Goal: Task Accomplishment & Management: Complete application form

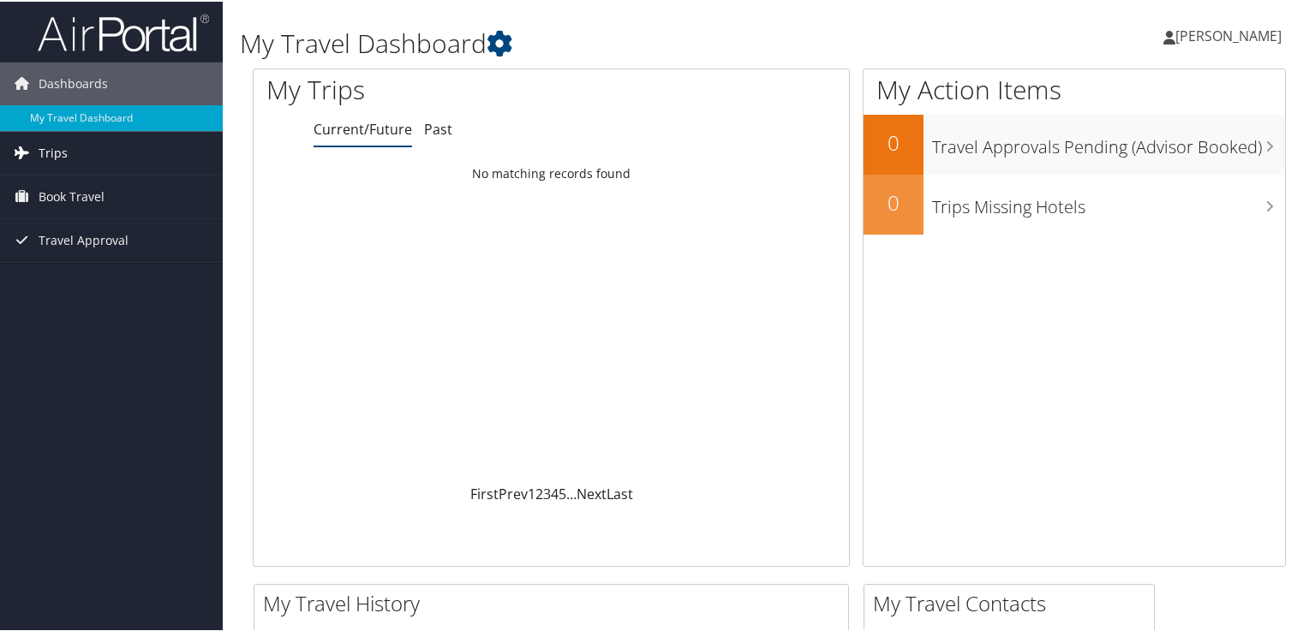
click at [43, 155] on span "Trips" at bounding box center [53, 151] width 29 height 43
click at [57, 268] on span "Book Travel" at bounding box center [72, 272] width 66 height 43
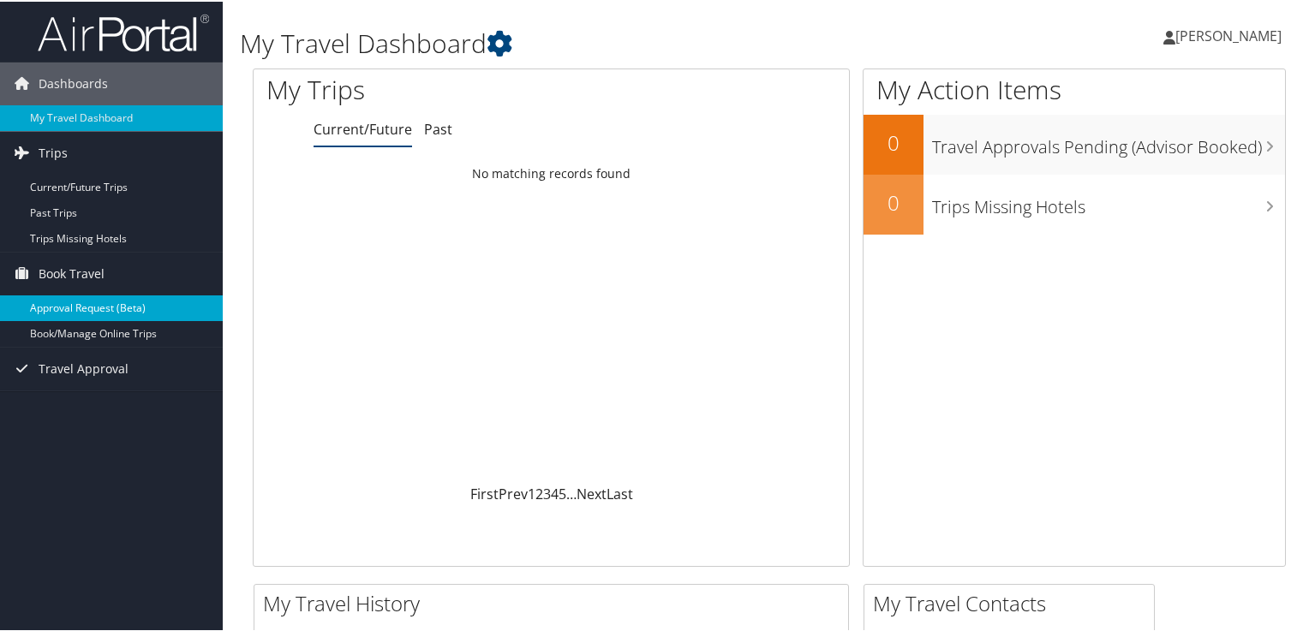
click at [63, 312] on link "Approval Request (Beta)" at bounding box center [111, 307] width 223 height 26
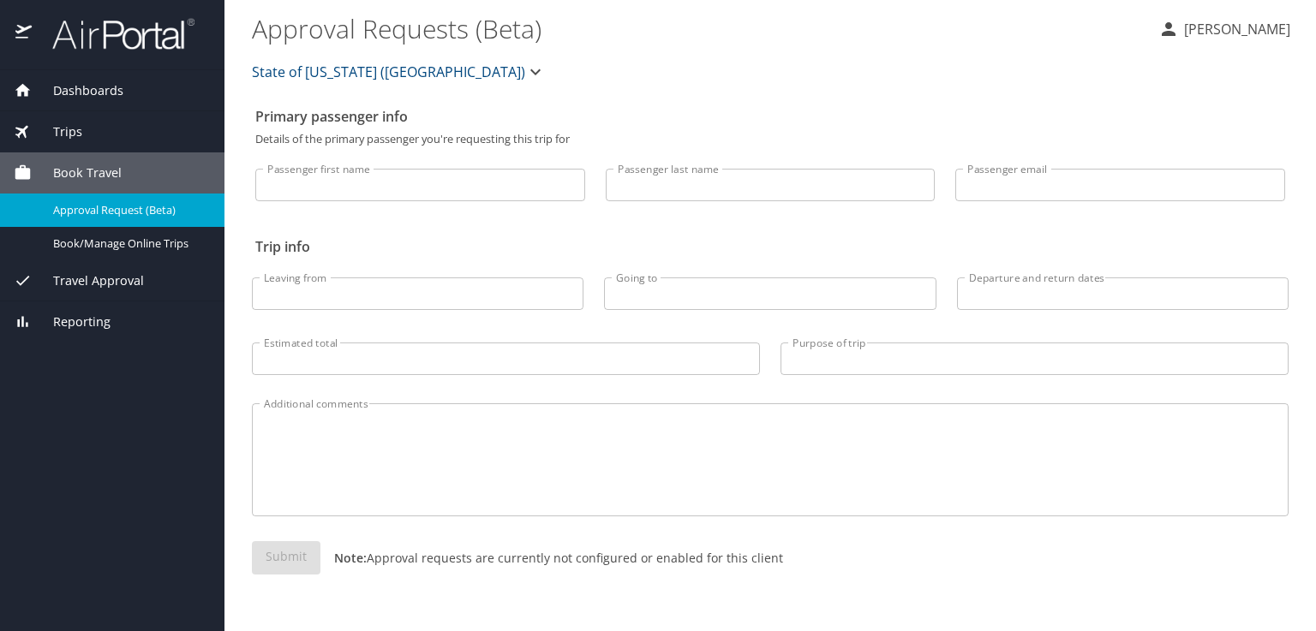
click at [516, 170] on input "Passenger first name" at bounding box center [420, 185] width 330 height 33
type input "Keith"
click at [663, 185] on input "Passenger last name" at bounding box center [771, 185] width 330 height 33
type input "Costa"
click at [499, 291] on input "Leaving from" at bounding box center [417, 294] width 331 height 33
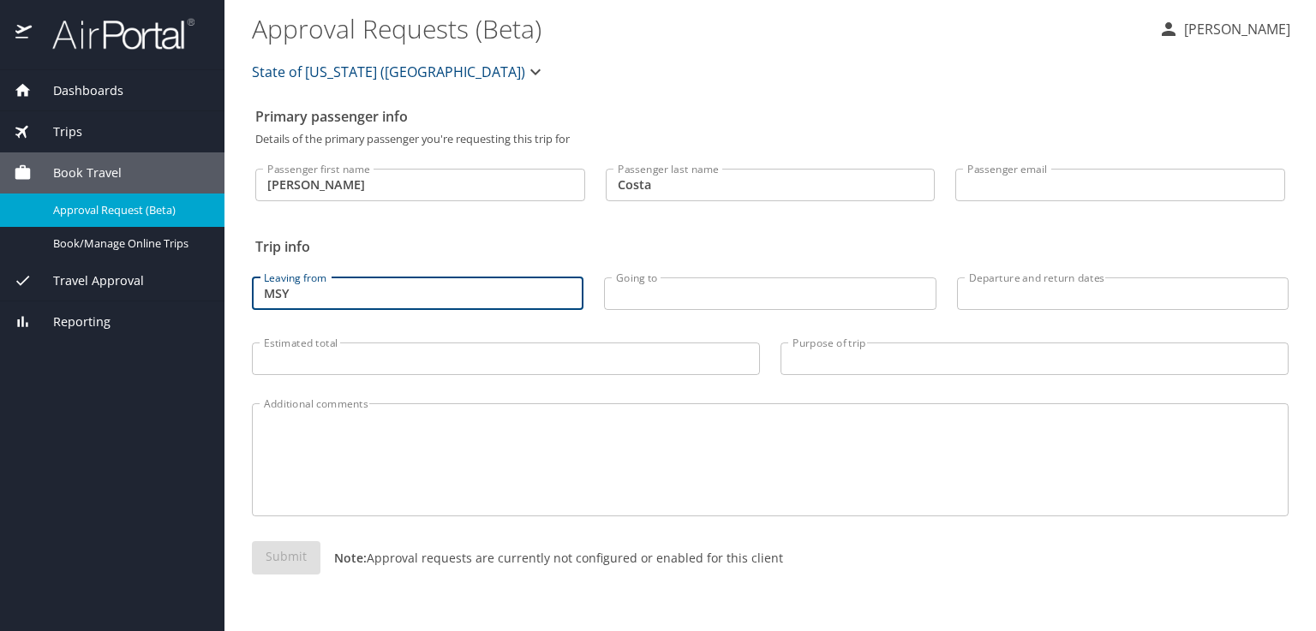
type input "MSY"
click at [740, 284] on input "Going to" at bounding box center [769, 294] width 331 height 33
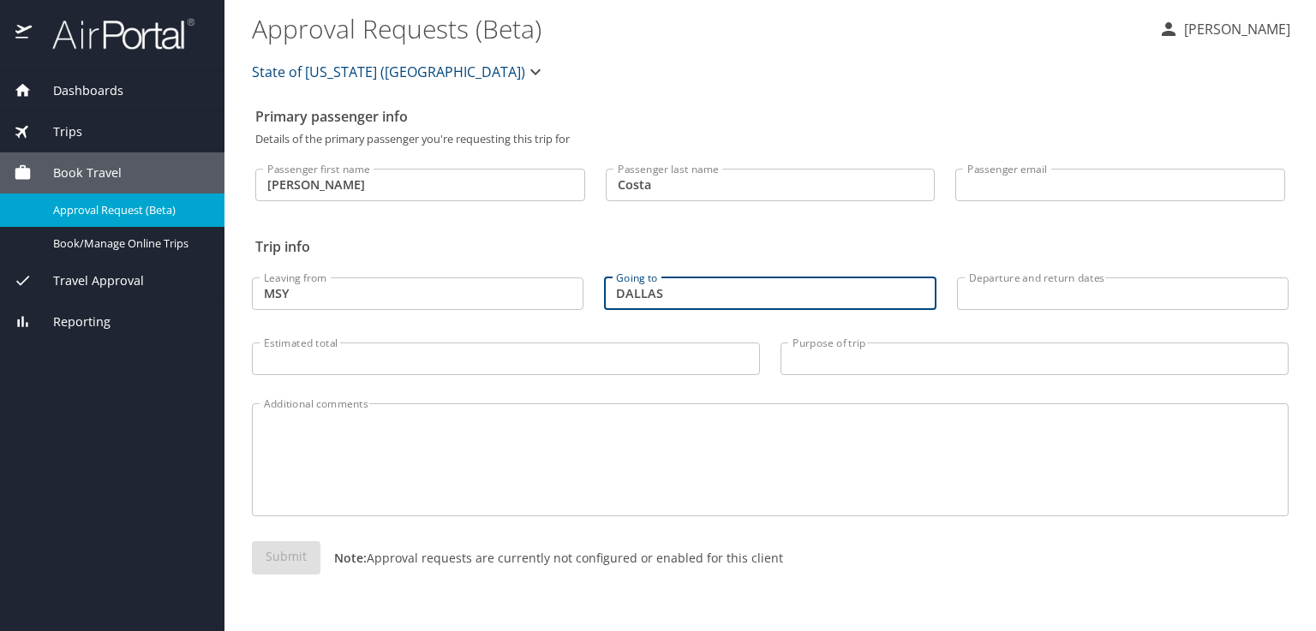
type input "DALLAS"
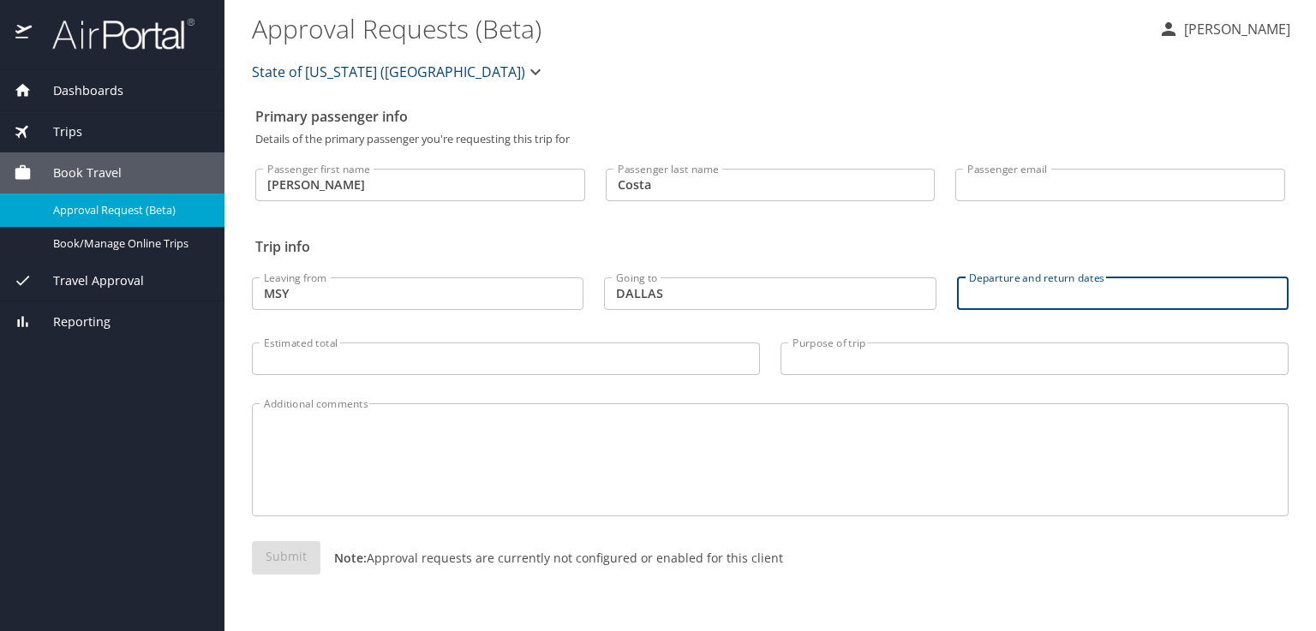
click at [1008, 301] on input "Departure and return dates" at bounding box center [1122, 294] width 331 height 33
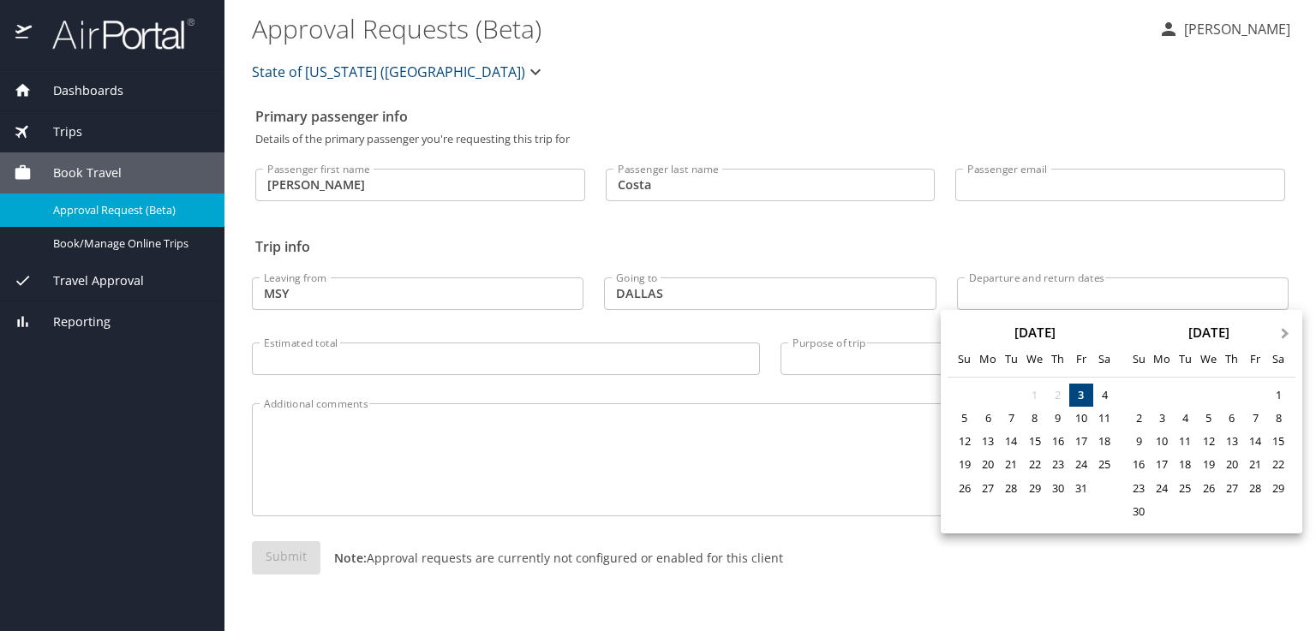
click at [1285, 332] on span "Next Month" at bounding box center [1285, 335] width 0 height 20
click at [1274, 395] on div "7" at bounding box center [1278, 395] width 23 height 23
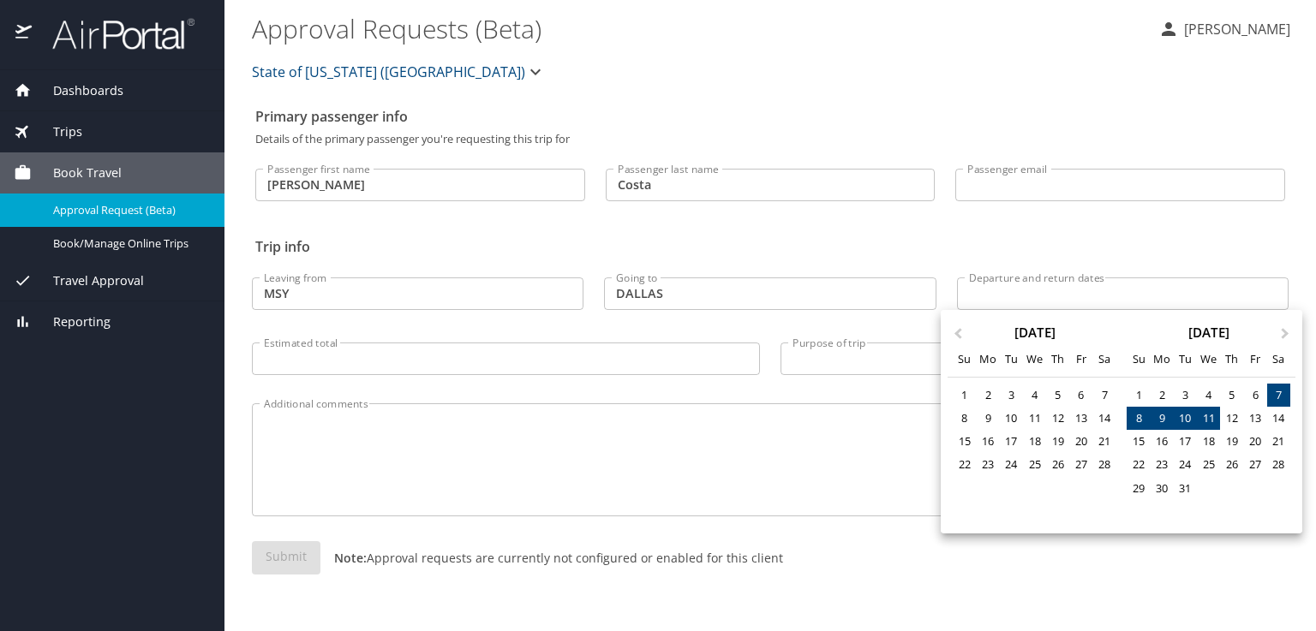
click at [1211, 419] on div "11" at bounding box center [1208, 418] width 23 height 23
type input "03/07/2026 🠦 03/11/2026"
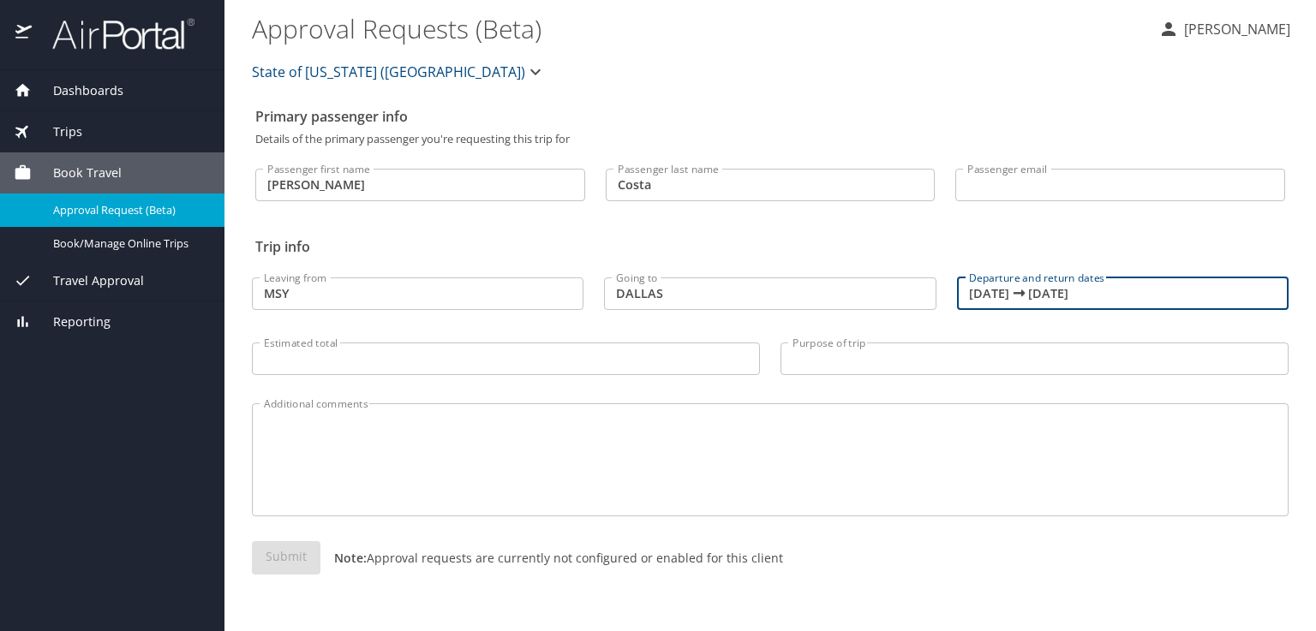
click at [639, 361] on input "Estimated total" at bounding box center [506, 359] width 508 height 33
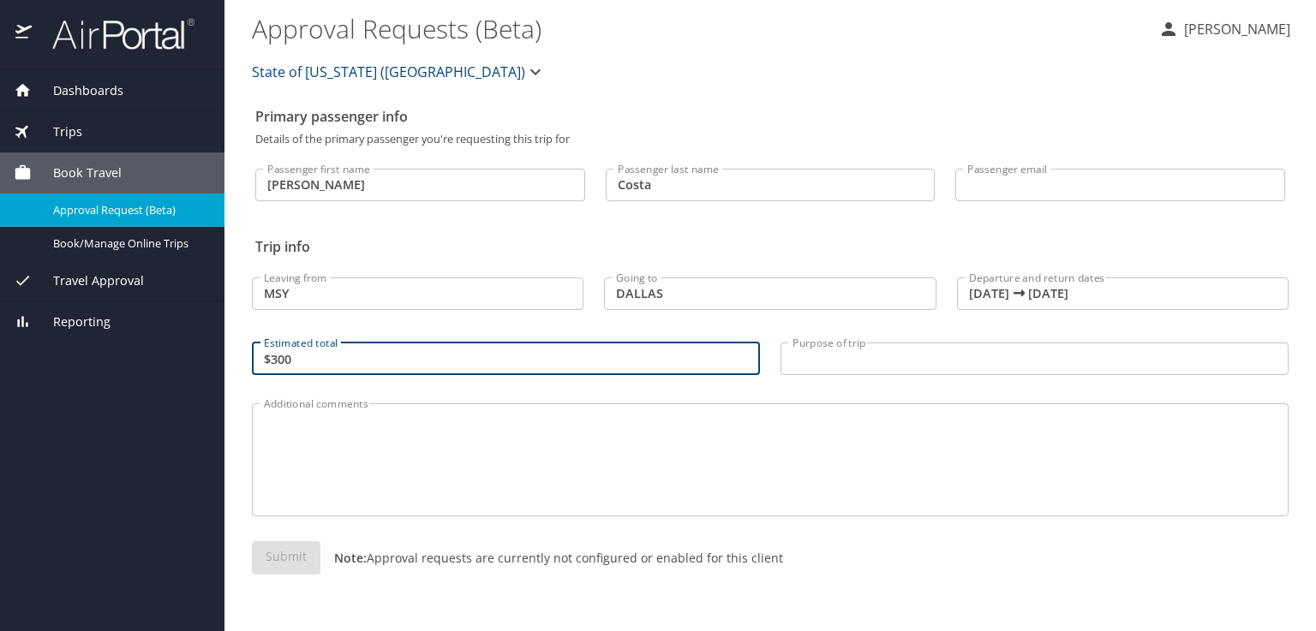
type input "$300"
click at [881, 353] on input "Purpose of trip" at bounding box center [1034, 359] width 508 height 33
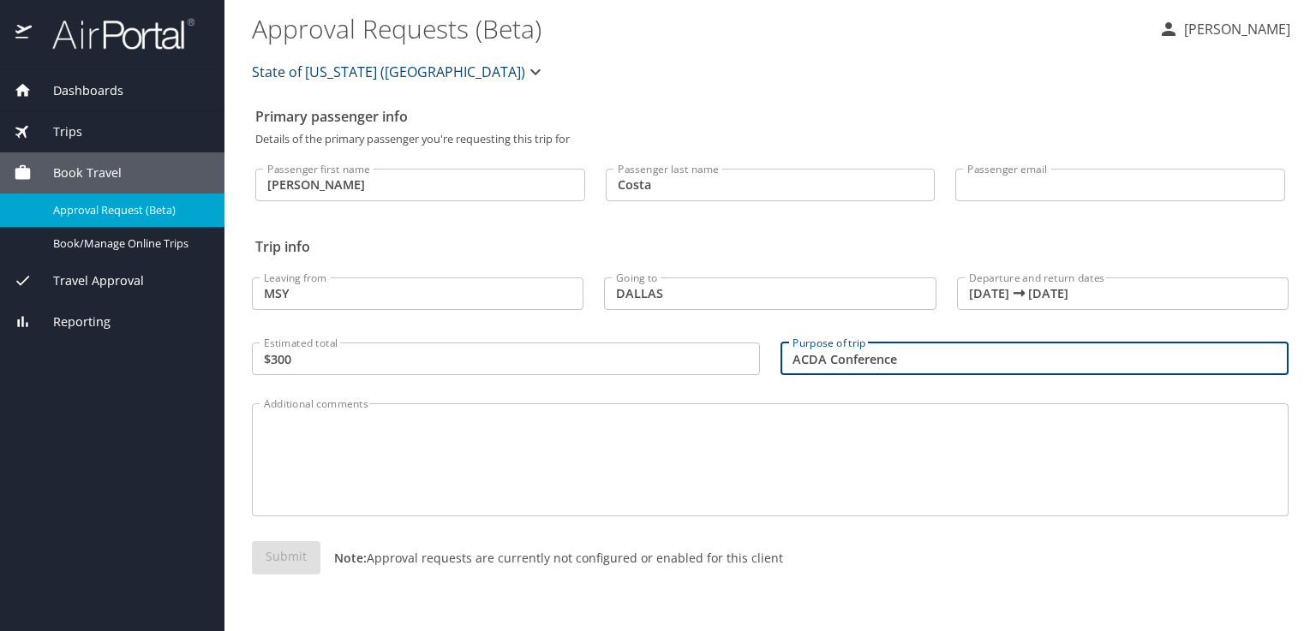
type input "ACDA Conference"
click at [503, 464] on textarea "Additional comments" at bounding box center [770, 460] width 1012 height 81
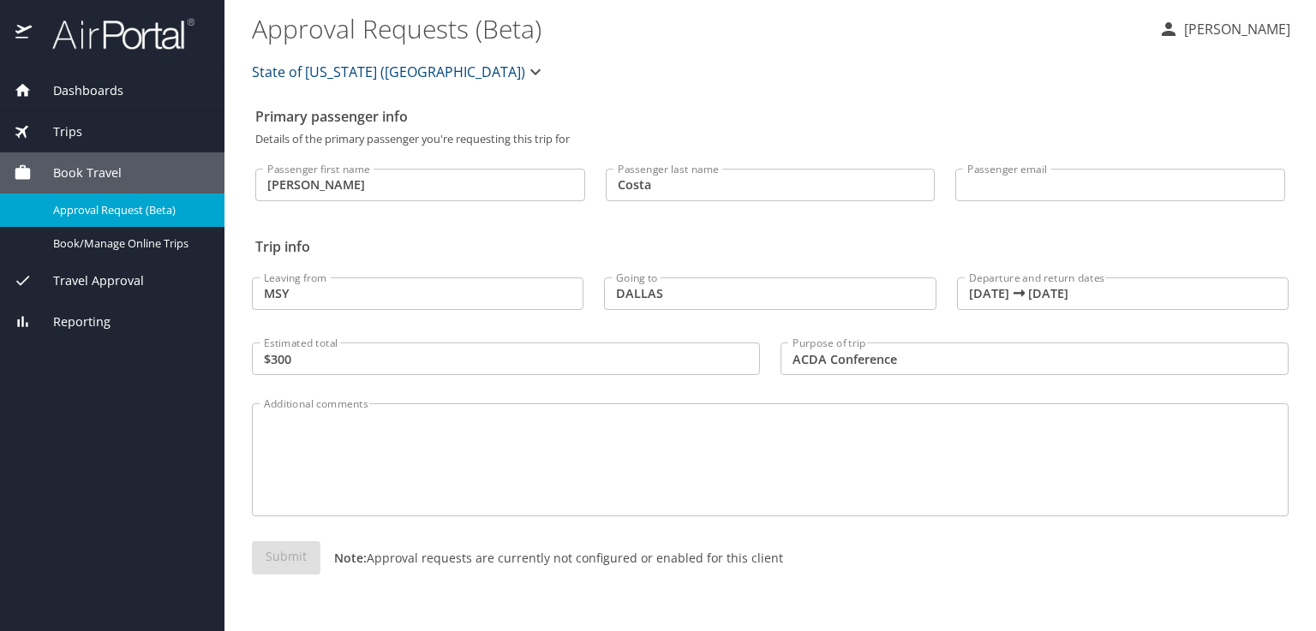
click at [272, 565] on div "Submit Note: Approval requests are currently not configured or enabled for this…" at bounding box center [770, 571] width 1036 height 61
click at [660, 290] on input "DALLAS" at bounding box center [769, 294] width 331 height 33
click at [552, 510] on div "Additional comments" at bounding box center [770, 459] width 1036 height 113
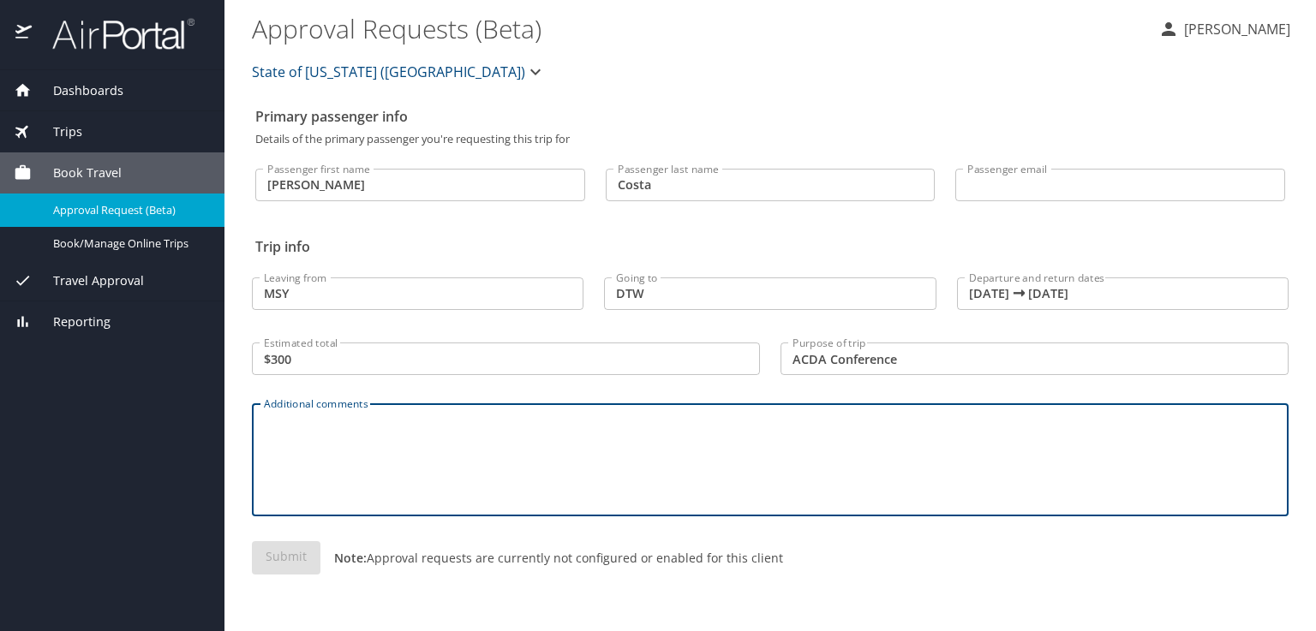
click at [660, 290] on input "DTW" at bounding box center [769, 294] width 331 height 33
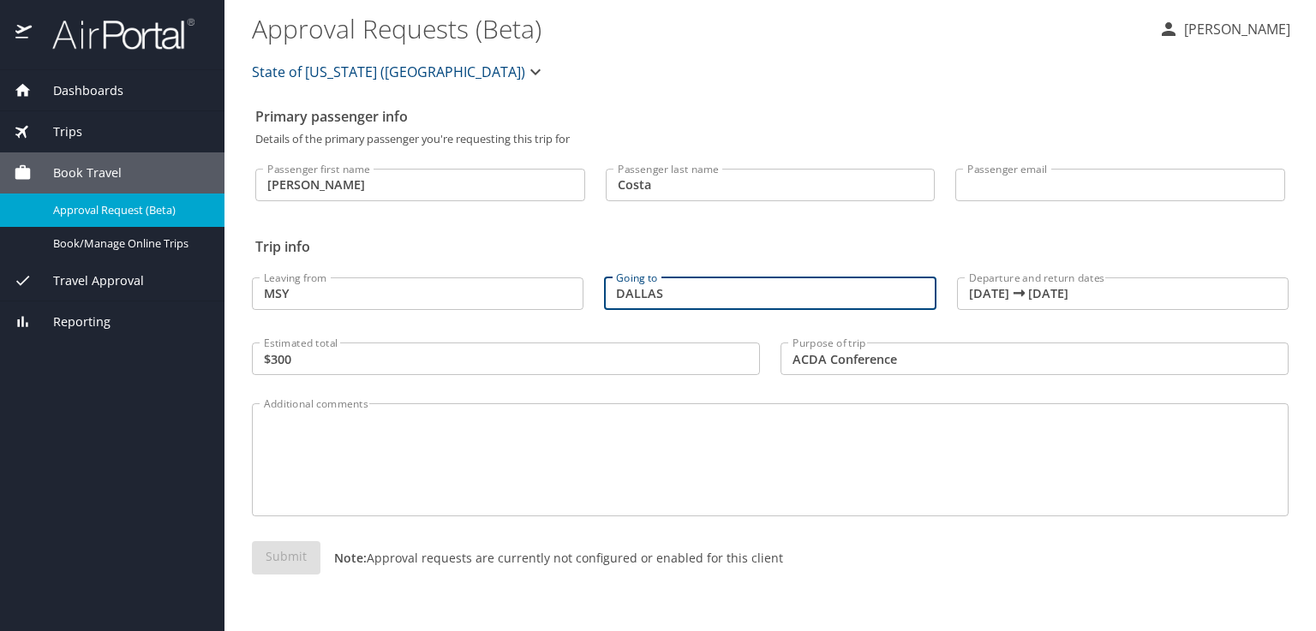
type input "DALLAS"
click at [1048, 185] on input "Passenger email" at bounding box center [1120, 185] width 330 height 33
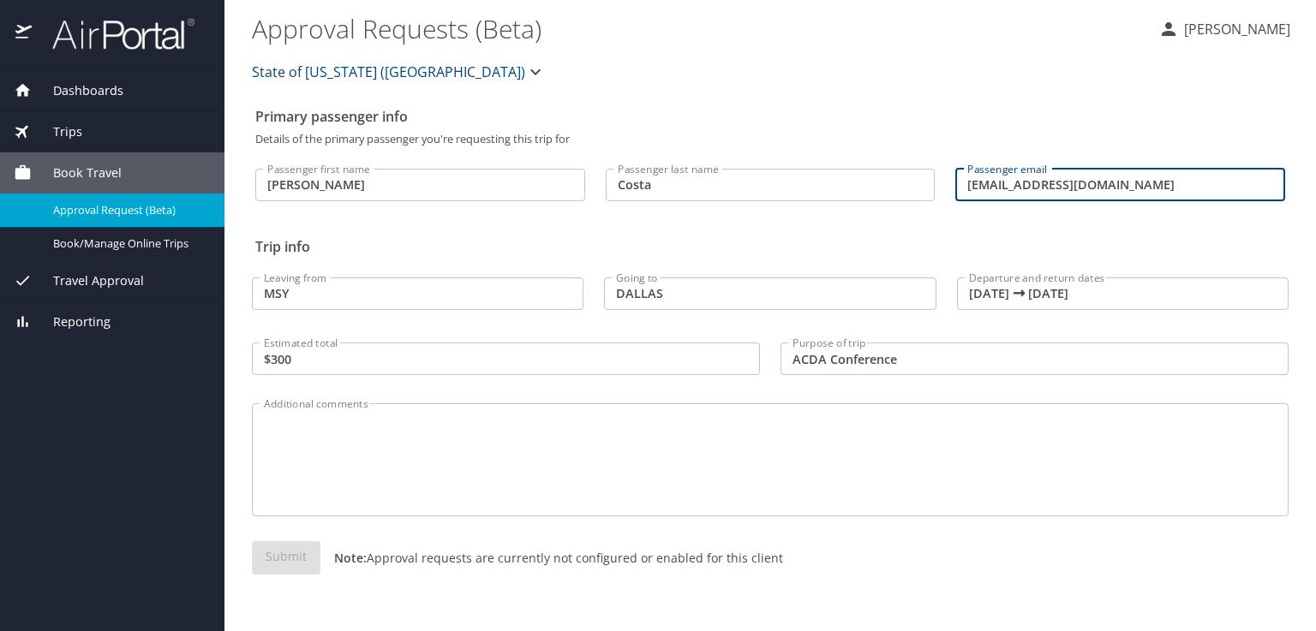
type input "Kcosta@southeastern.edu"
click at [1012, 227] on div "Passenger first name Keith Passenger first name Passenger last name Costa Passe…" at bounding box center [770, 187] width 1030 height 85
click at [627, 453] on textarea "Additional comments" at bounding box center [770, 460] width 1012 height 81
click at [1315, 254] on main "Approval Requests (Beta) KEITH COSTA State of Louisiana (SOLA) Primary passenge…" at bounding box center [769, 315] width 1091 height 631
click at [295, 551] on div "Submit Note: Approval requests are currently not configured or enabled for this…" at bounding box center [770, 571] width 1036 height 61
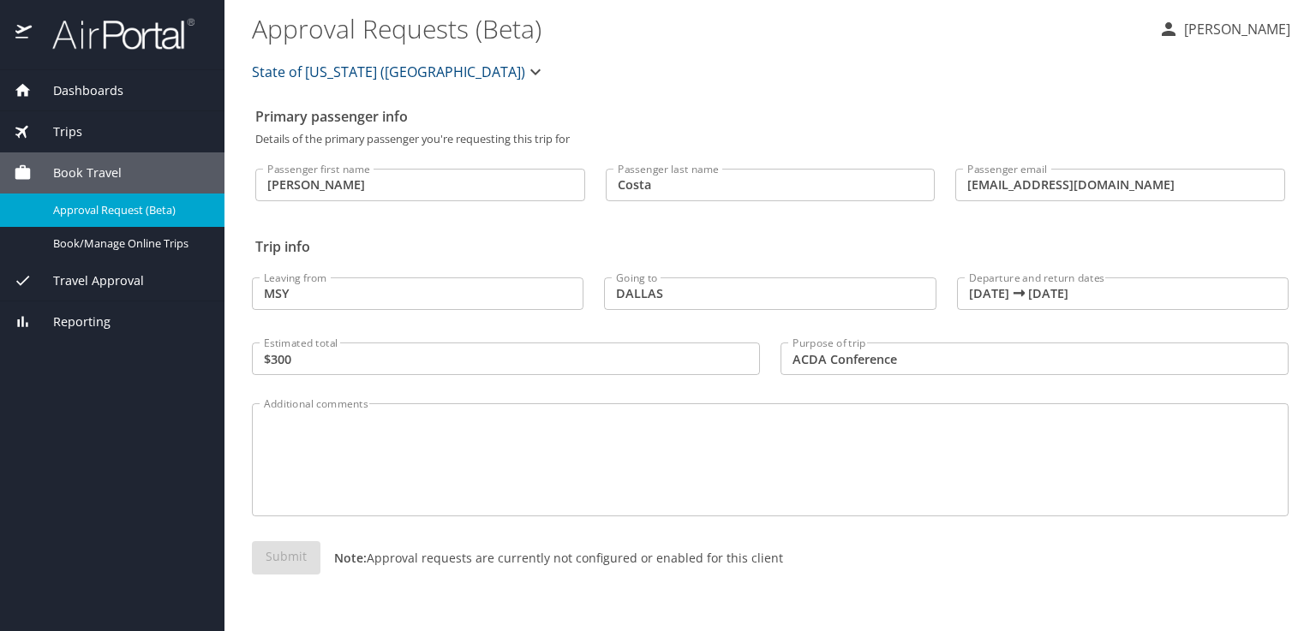
click at [329, 463] on textarea "Additional comments" at bounding box center [770, 460] width 1012 height 81
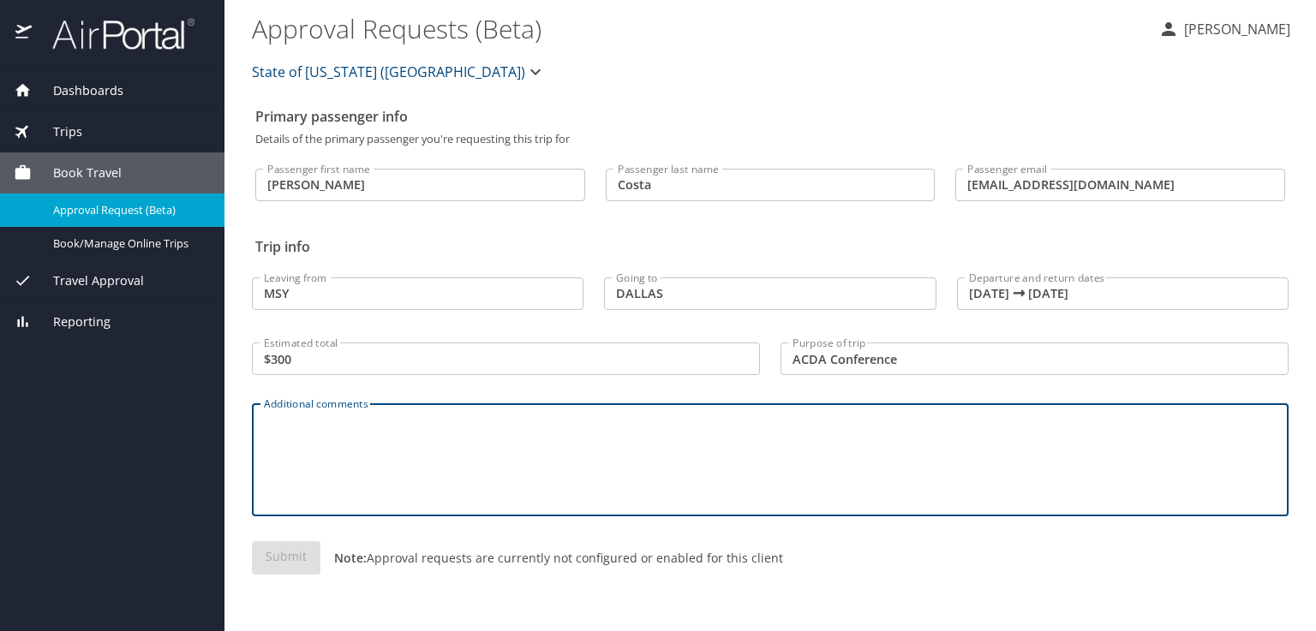
click at [284, 362] on input "$300" at bounding box center [506, 359] width 508 height 33
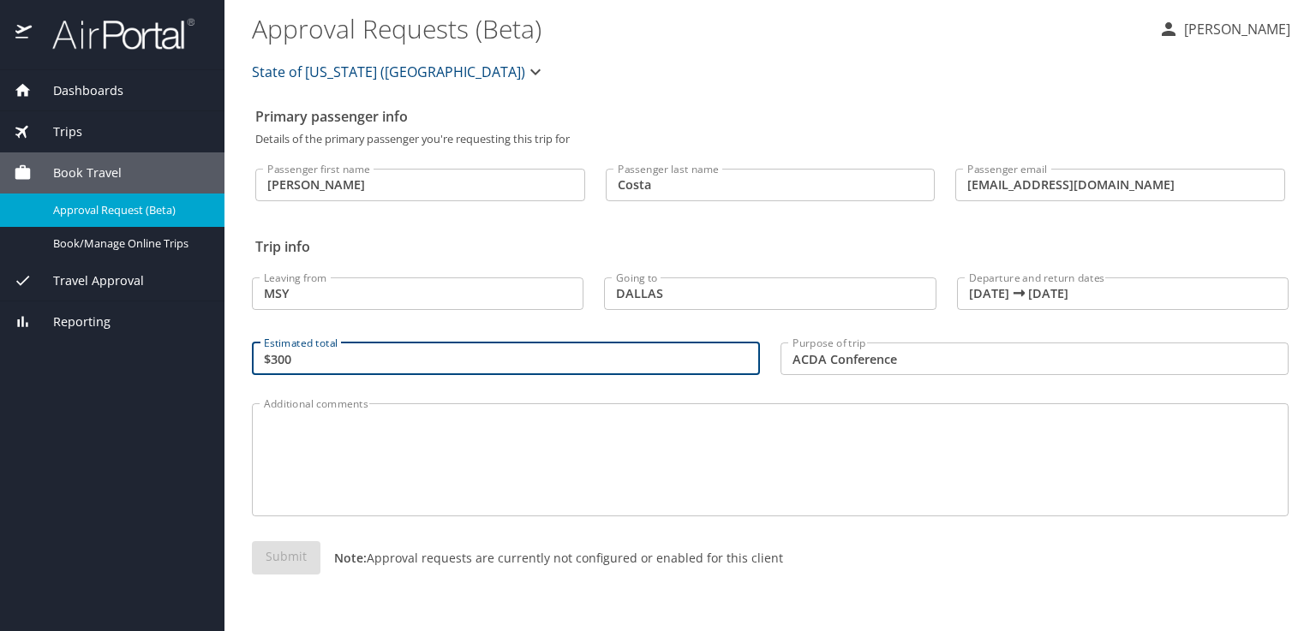
click at [295, 430] on textarea "Additional comments" at bounding box center [770, 460] width 1012 height 81
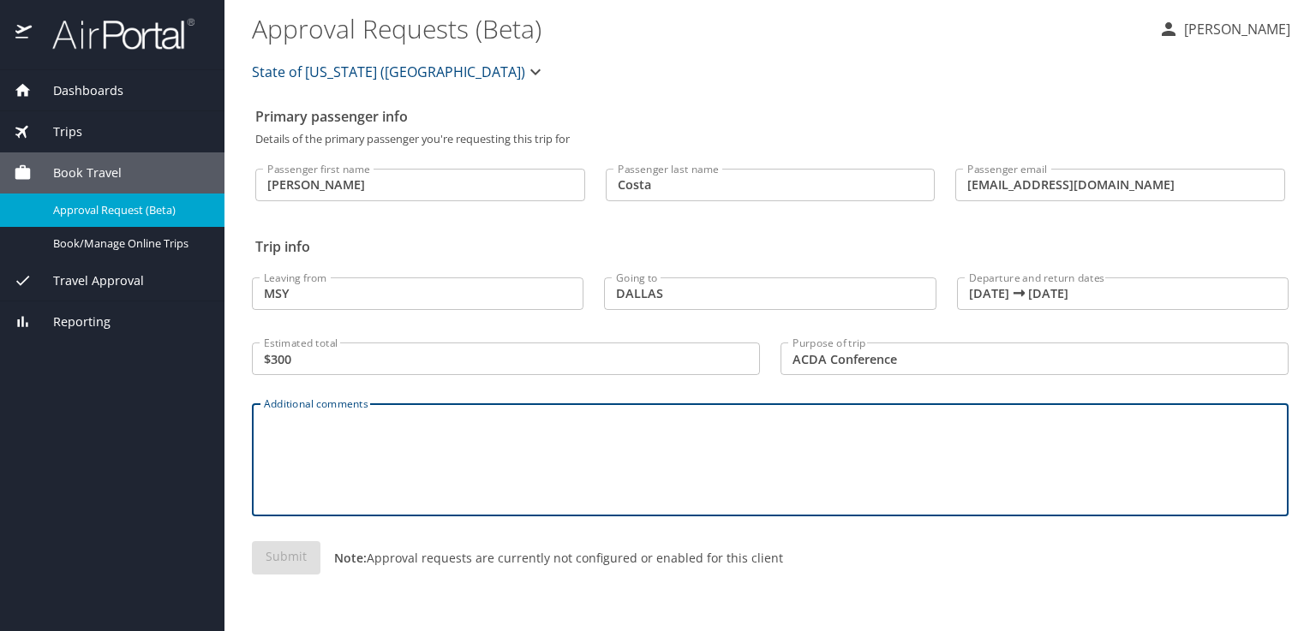
click at [399, 140] on p "Details of the primary passenger you're requesting this trip for" at bounding box center [770, 139] width 1030 height 11
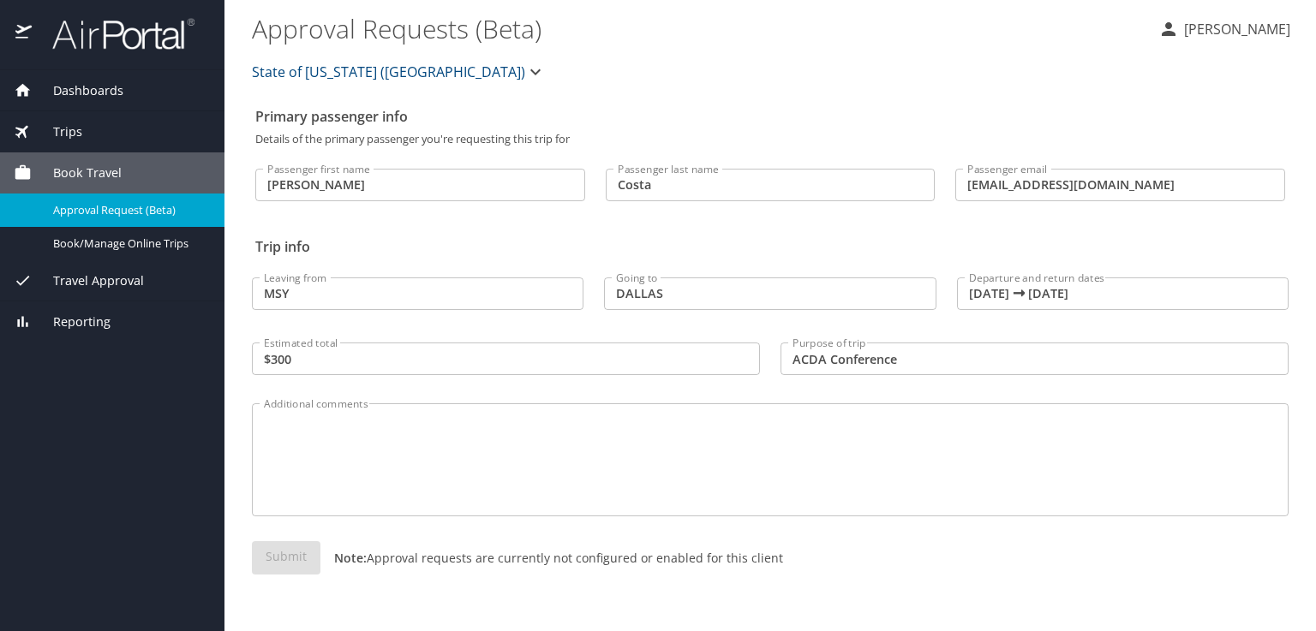
click at [370, 74] on span "State of Louisiana (SOLA)" at bounding box center [388, 72] width 273 height 24
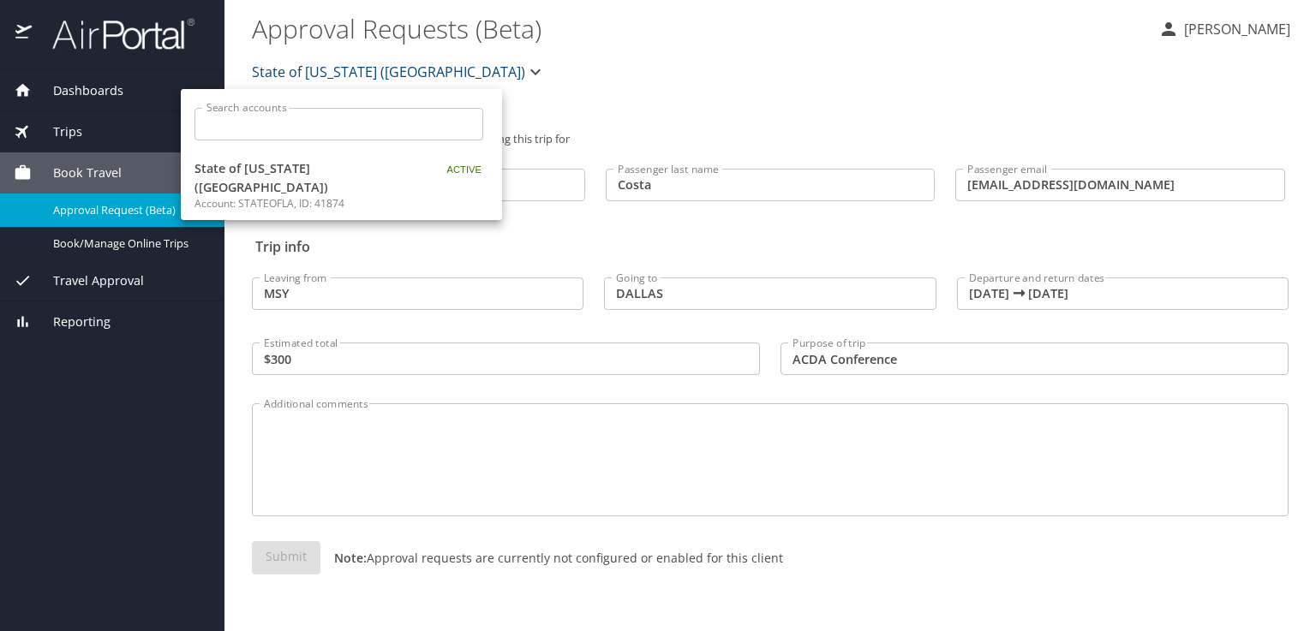
click at [580, 75] on div at bounding box center [658, 315] width 1316 height 631
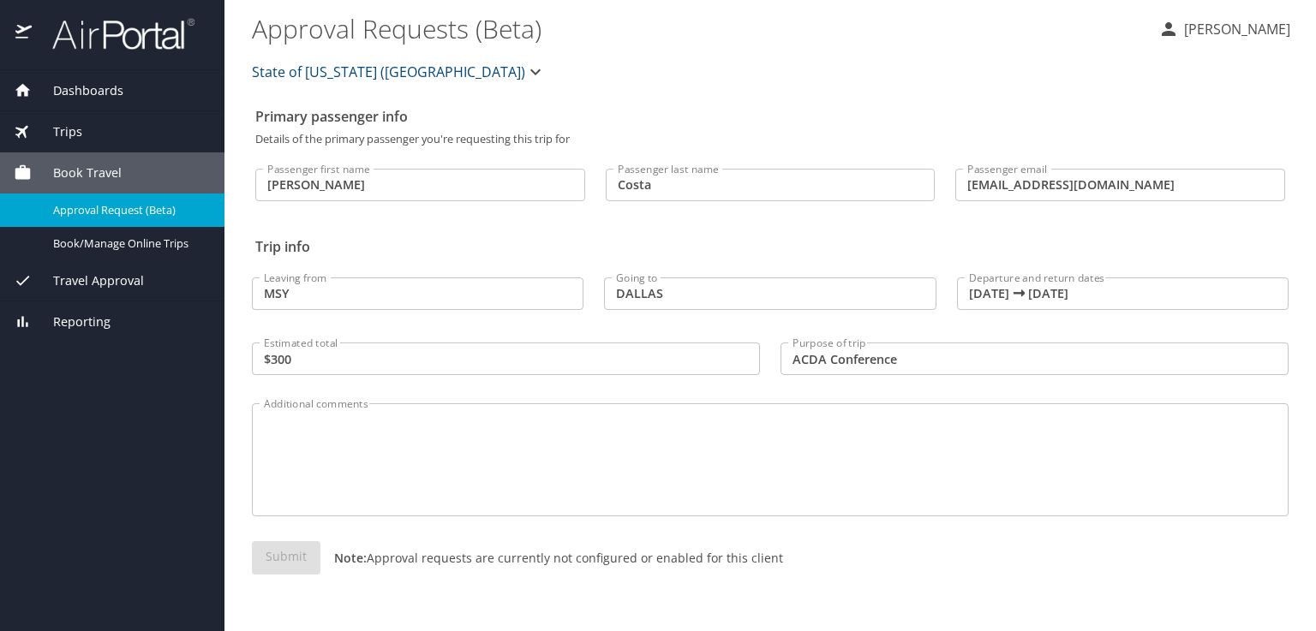
click at [693, 257] on div "Going to DALLAS Going to" at bounding box center [770, 290] width 352 height 72
click at [682, 415] on div "Additional comments" at bounding box center [770, 459] width 1036 height 113
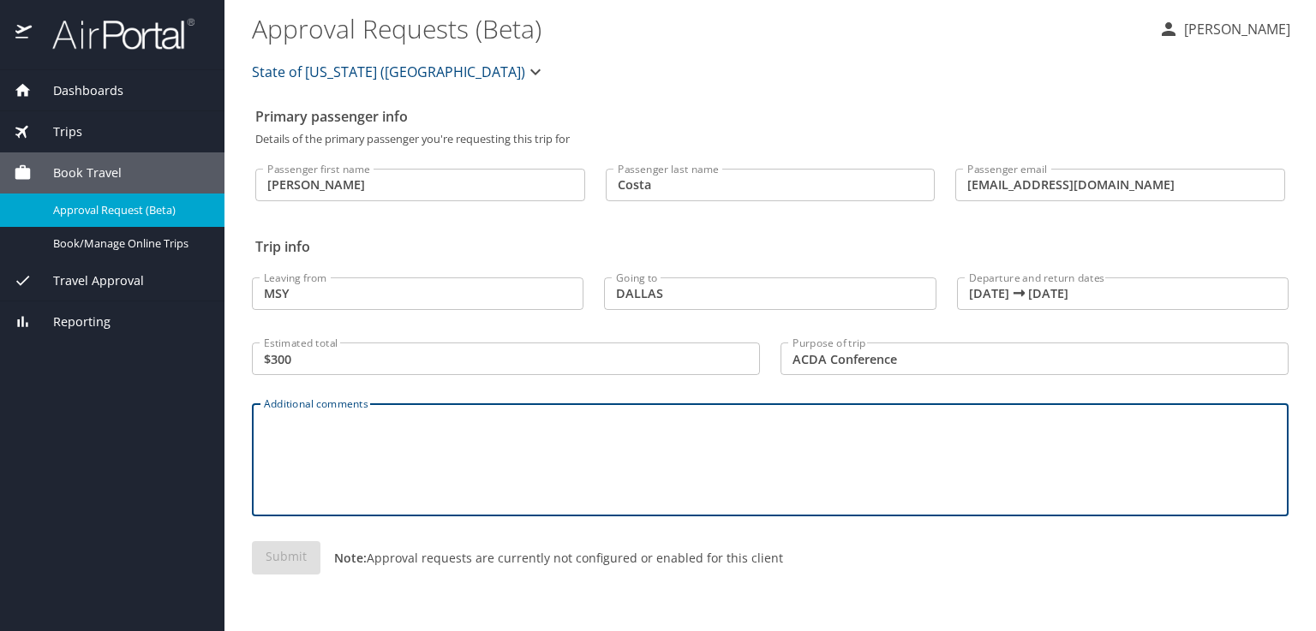
click at [636, 459] on textarea "Additional comments" at bounding box center [770, 460] width 1012 height 81
click at [543, 572] on div "Submit Note: Approval requests are currently not configured or enabled for this…" at bounding box center [770, 571] width 1036 height 61
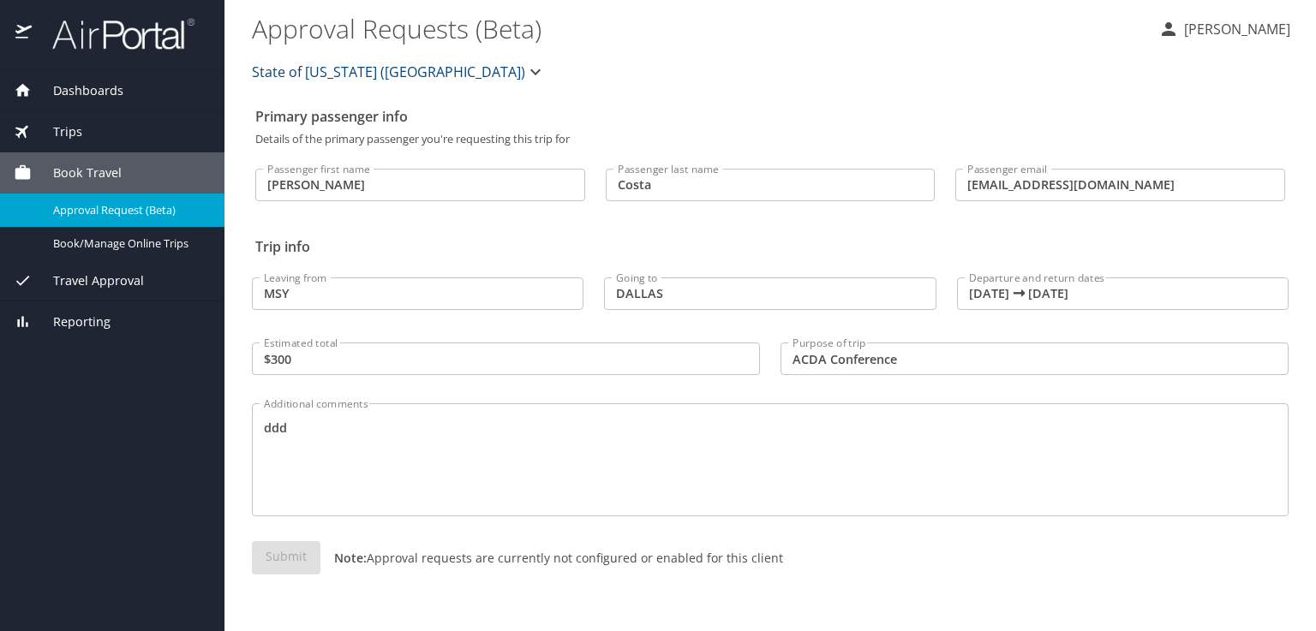
drag, startPoint x: 346, startPoint y: 442, endPoint x: 306, endPoint y: 446, distance: 40.5
click at [306, 446] on textarea "ddd" at bounding box center [770, 460] width 1012 height 81
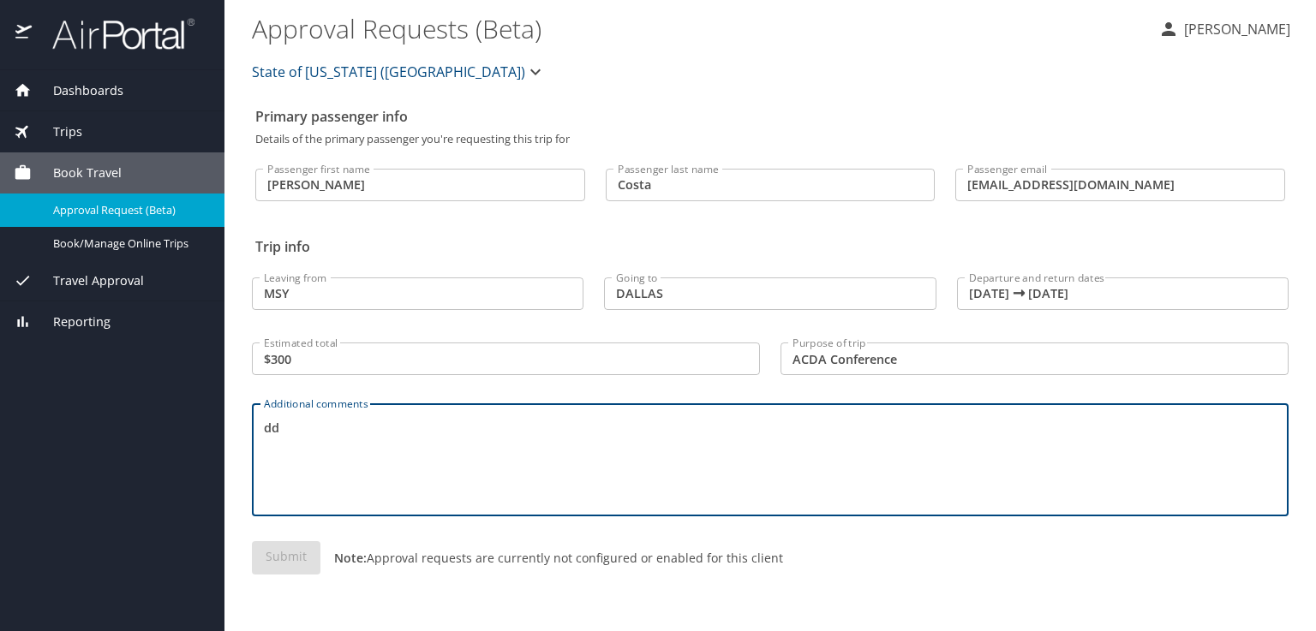
type textarea "d"
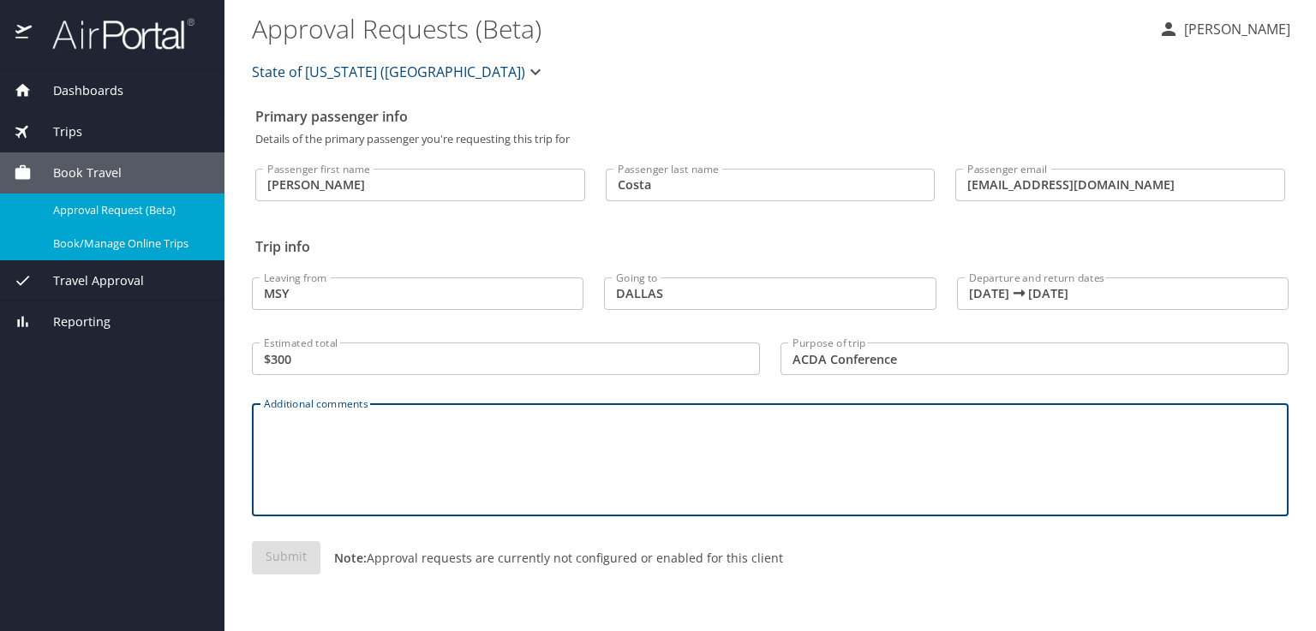
click at [128, 248] on span "Book/Manage Online Trips" at bounding box center [128, 244] width 151 height 16
